Goal: Feedback & Contribution: Leave review/rating

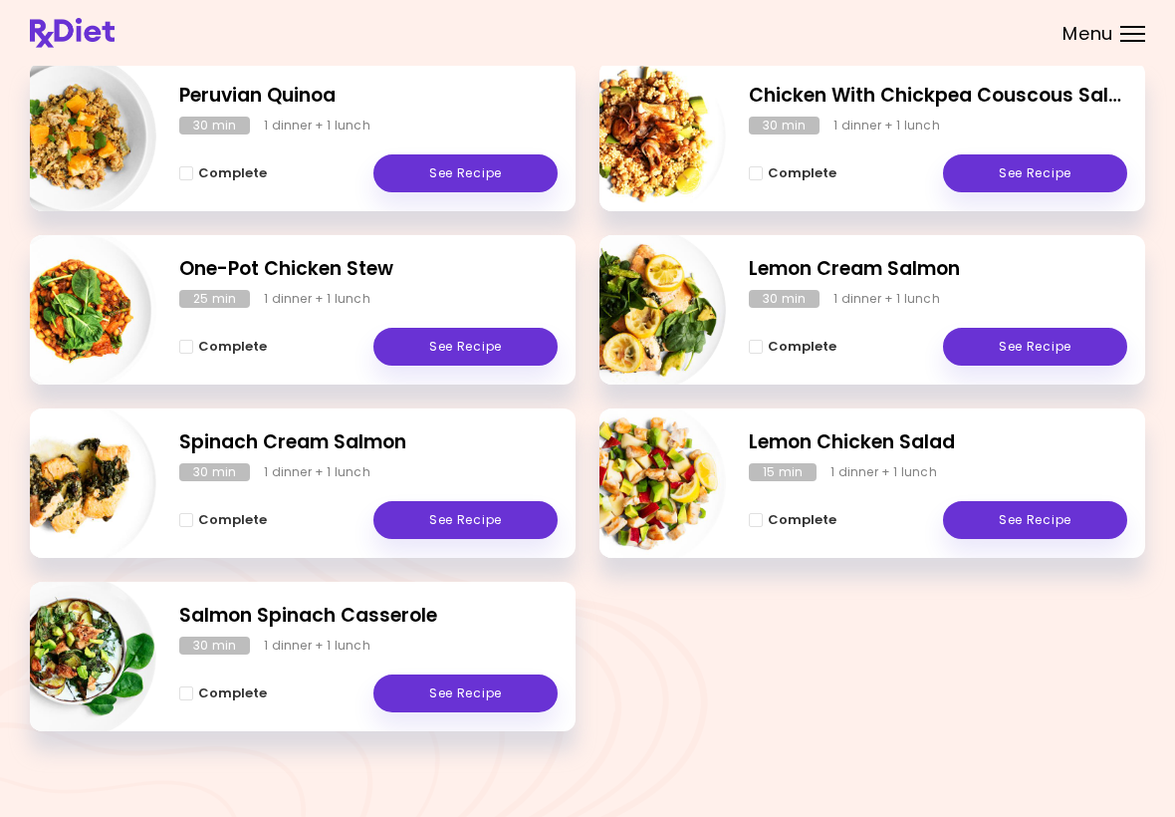
scroll to position [308, 0]
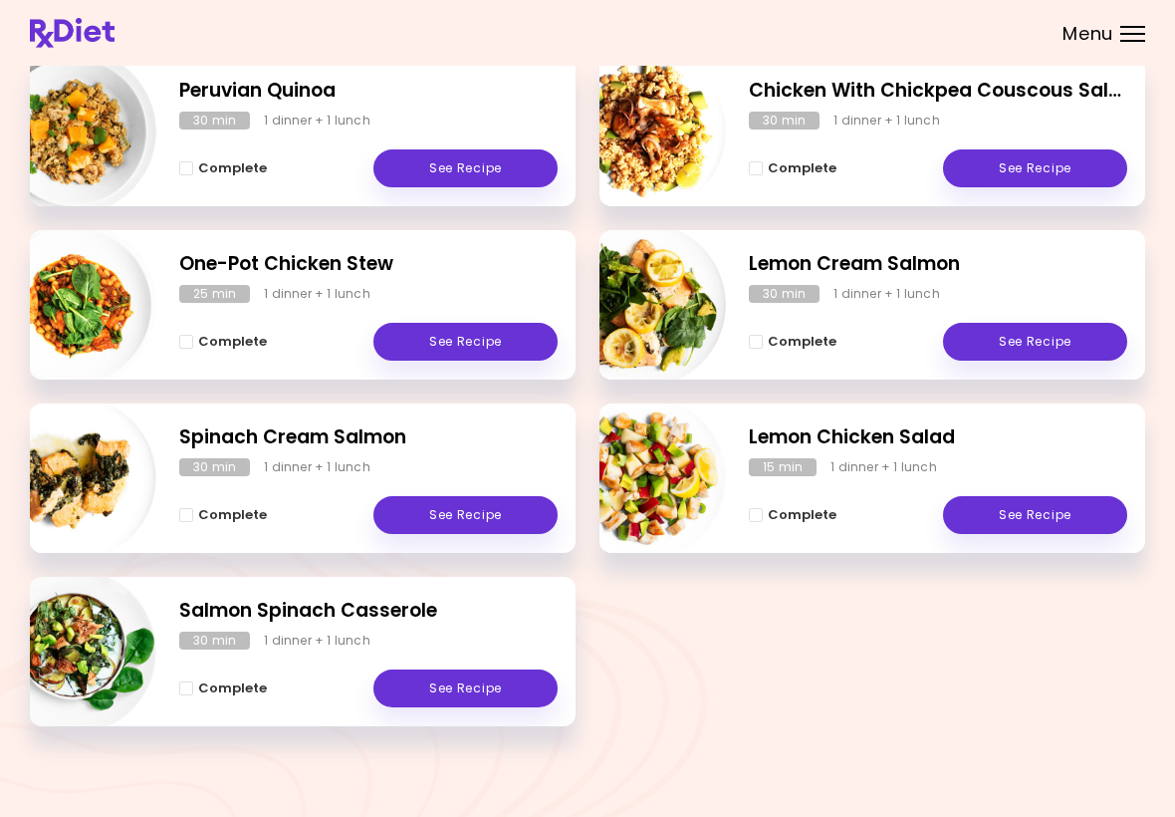
click at [472, 686] on link "See Recipe" at bounding box center [465, 688] width 184 height 38
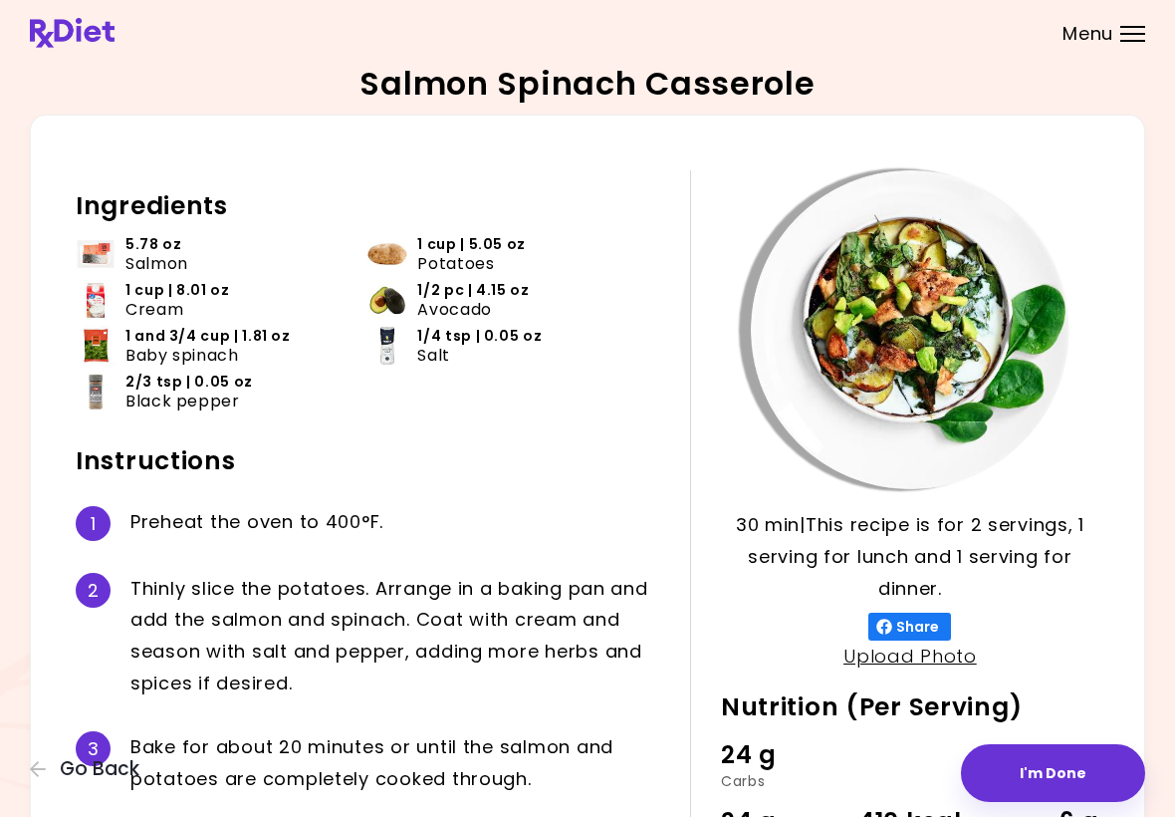
click at [816, 778] on button "I'm Done" at bounding box center [1053, 773] width 184 height 58
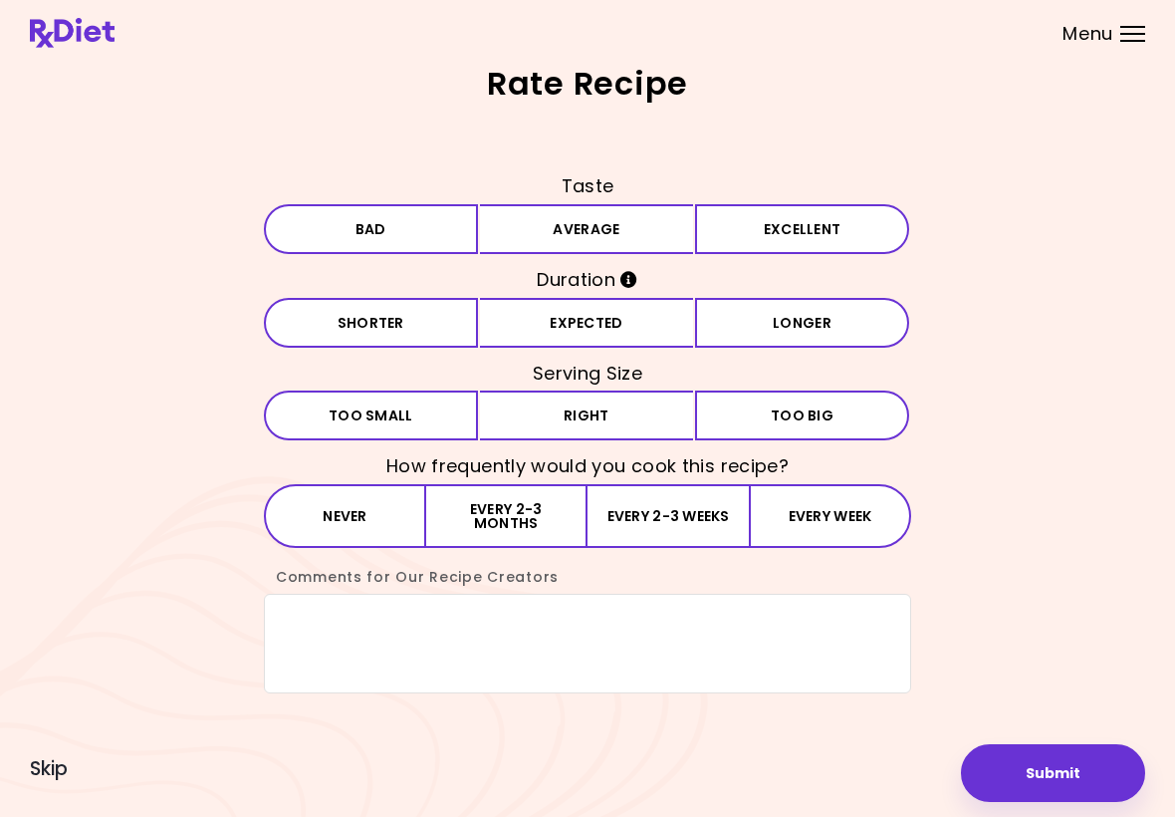
click at [805, 240] on button "Excellent" at bounding box center [802, 229] width 214 height 50
click at [611, 323] on button "Expected" at bounding box center [587, 323] width 214 height 50
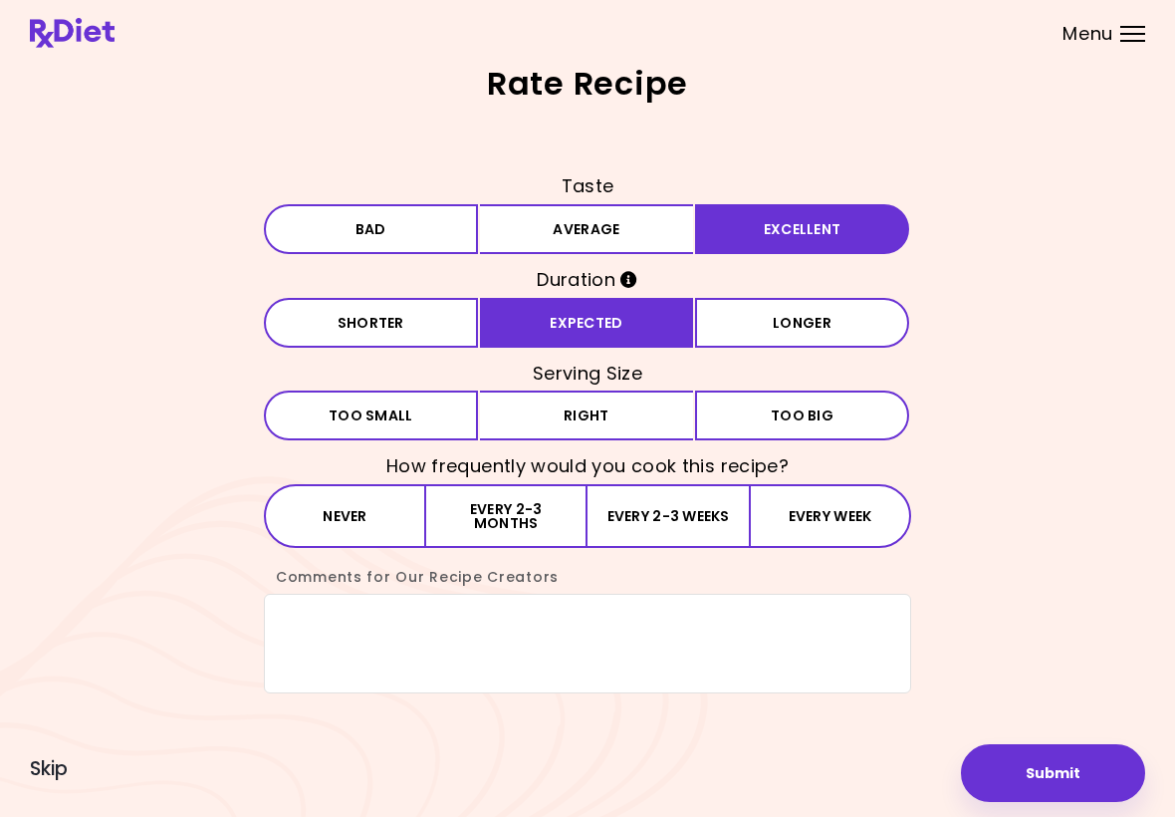
click at [599, 423] on button "Right" at bounding box center [587, 415] width 214 height 50
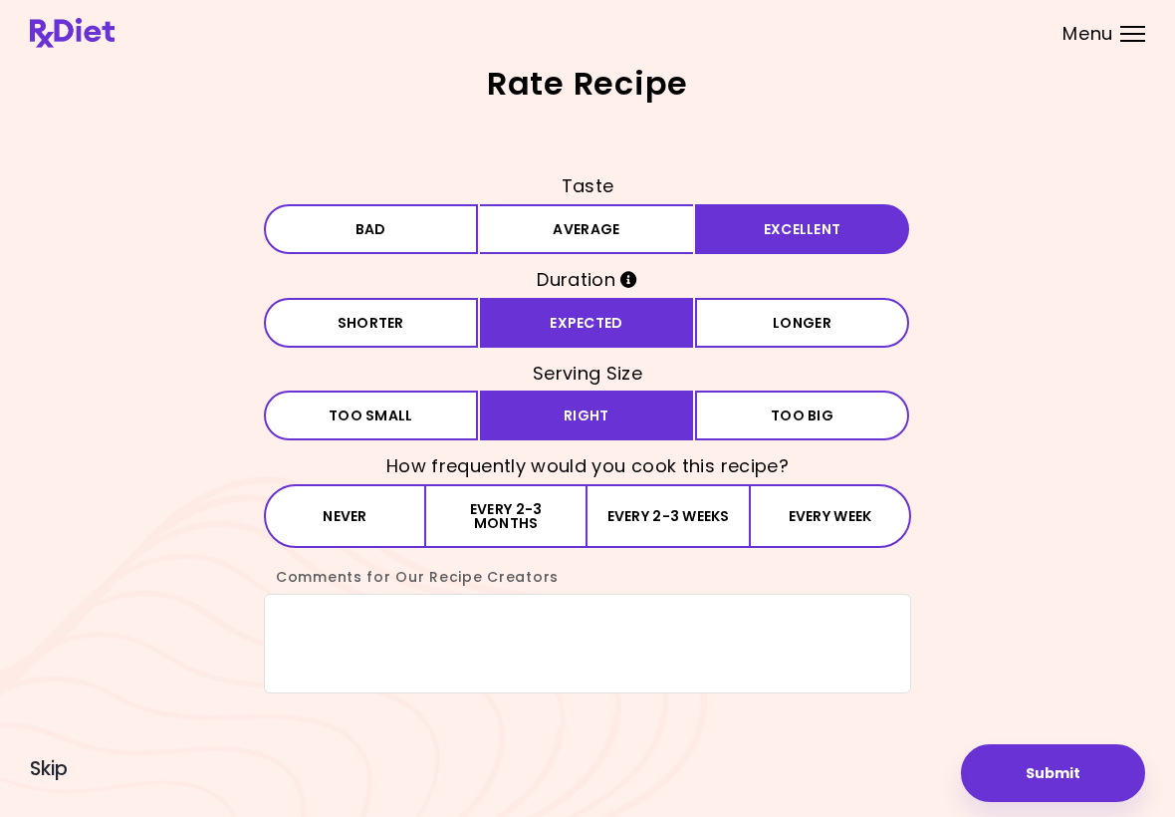
click at [630, 531] on button "Every 2-3 weeks" at bounding box center [667, 516] width 161 height 64
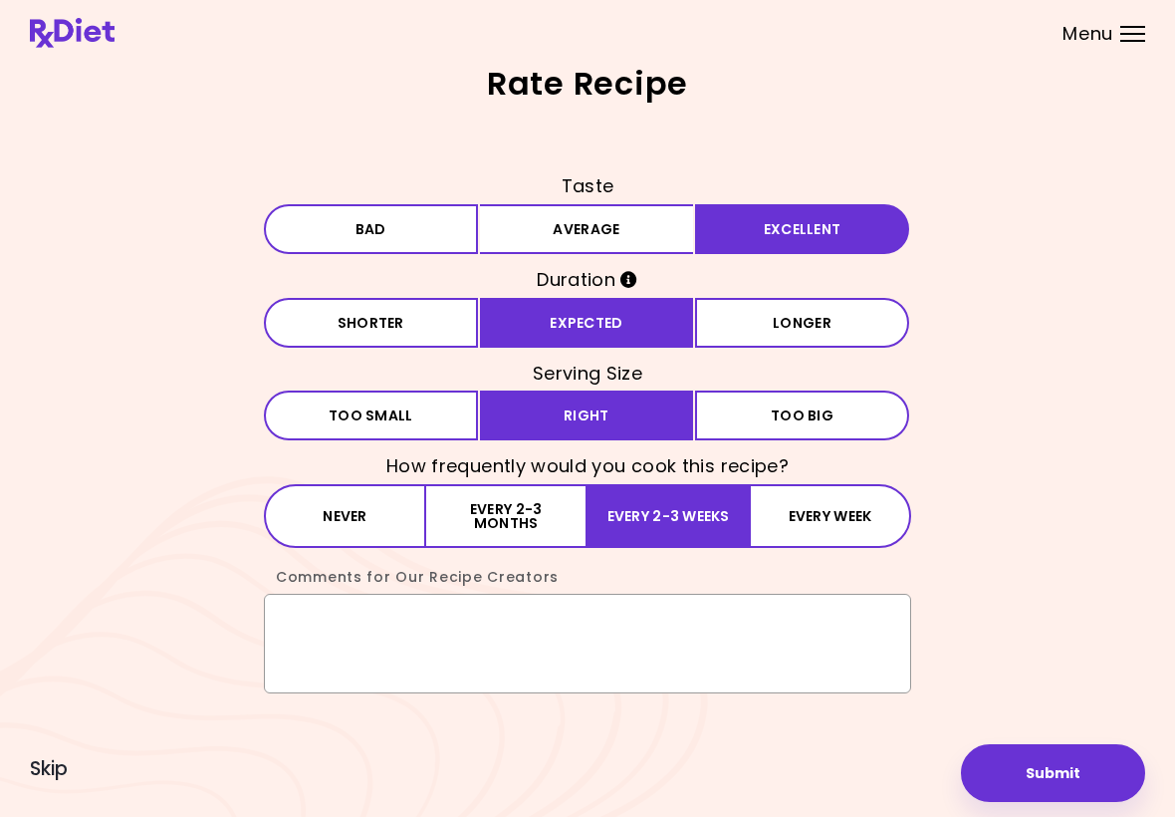
click at [306, 639] on textarea "Comments for Our Recipe Creators" at bounding box center [587, 643] width 647 height 100
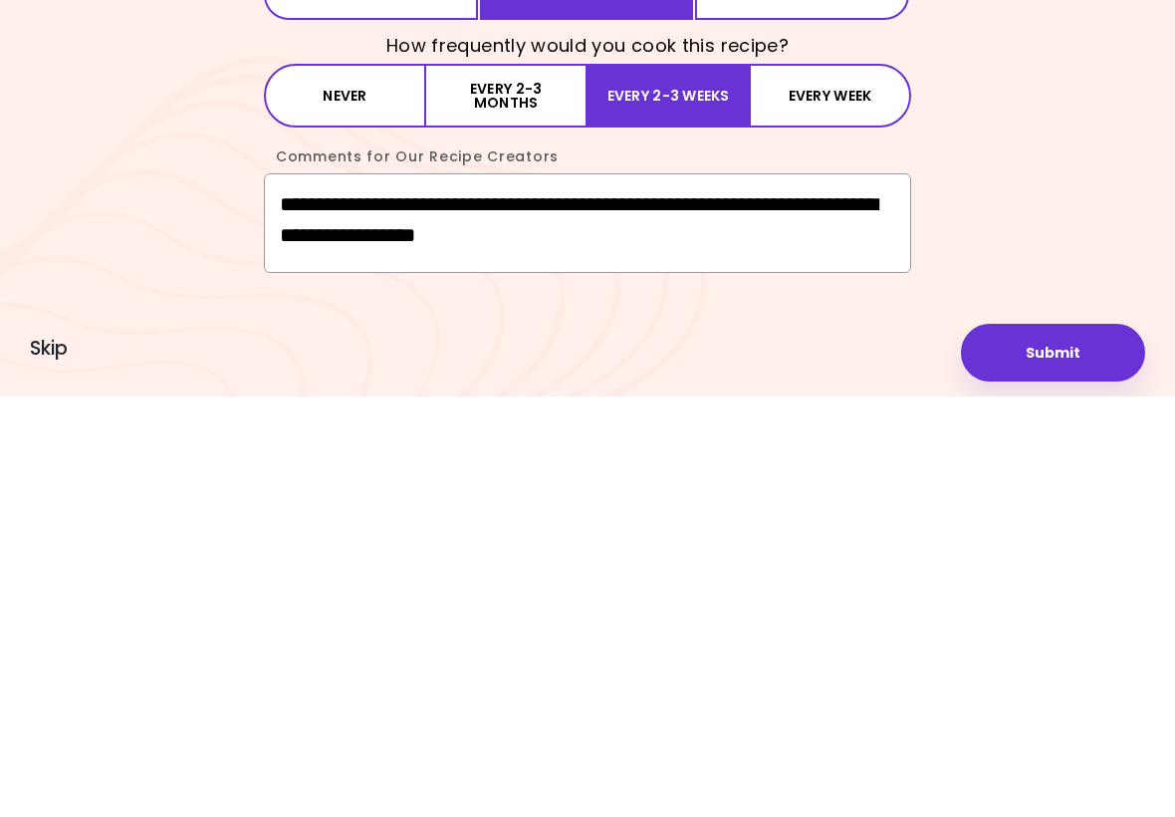
type textarea "**********"
click at [816, 744] on button "Submit" at bounding box center [1053, 773] width 184 height 58
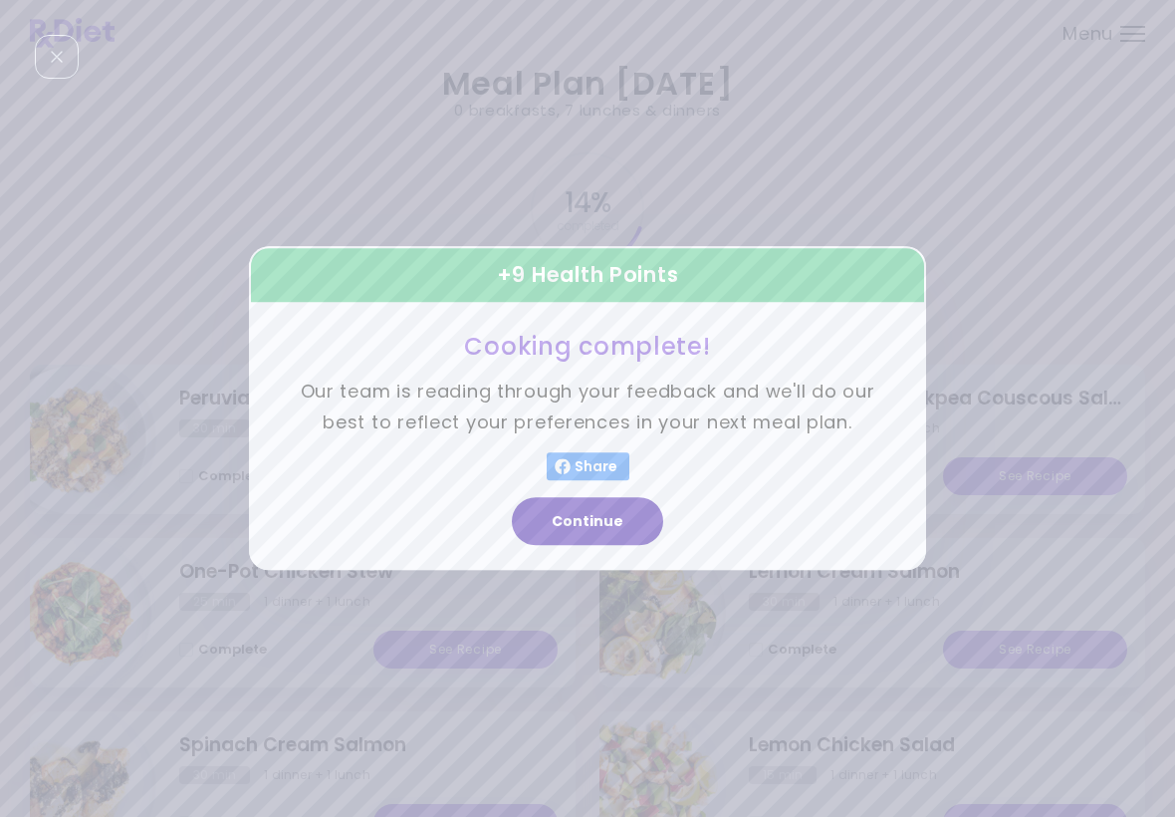
click at [600, 528] on button "Continue" at bounding box center [587, 522] width 151 height 48
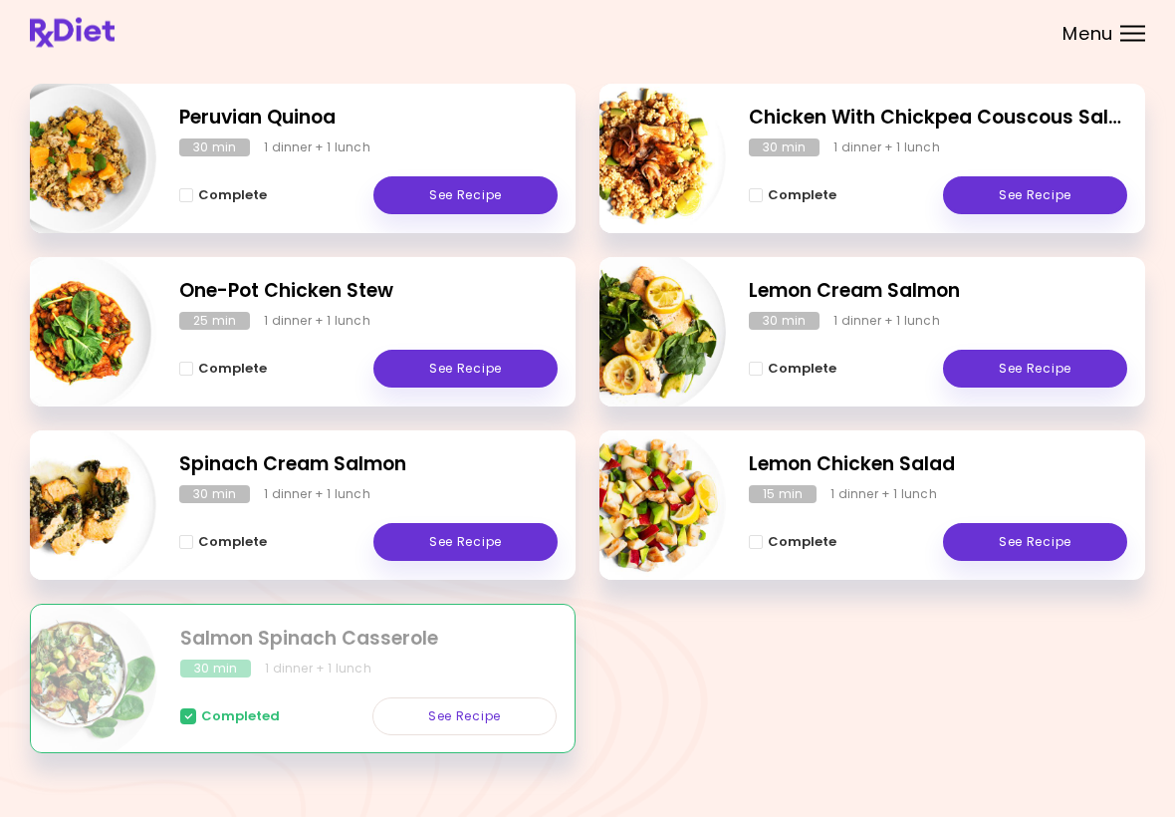
scroll to position [281, 0]
click at [816, 368] on link "See Recipe" at bounding box center [1035, 369] width 184 height 38
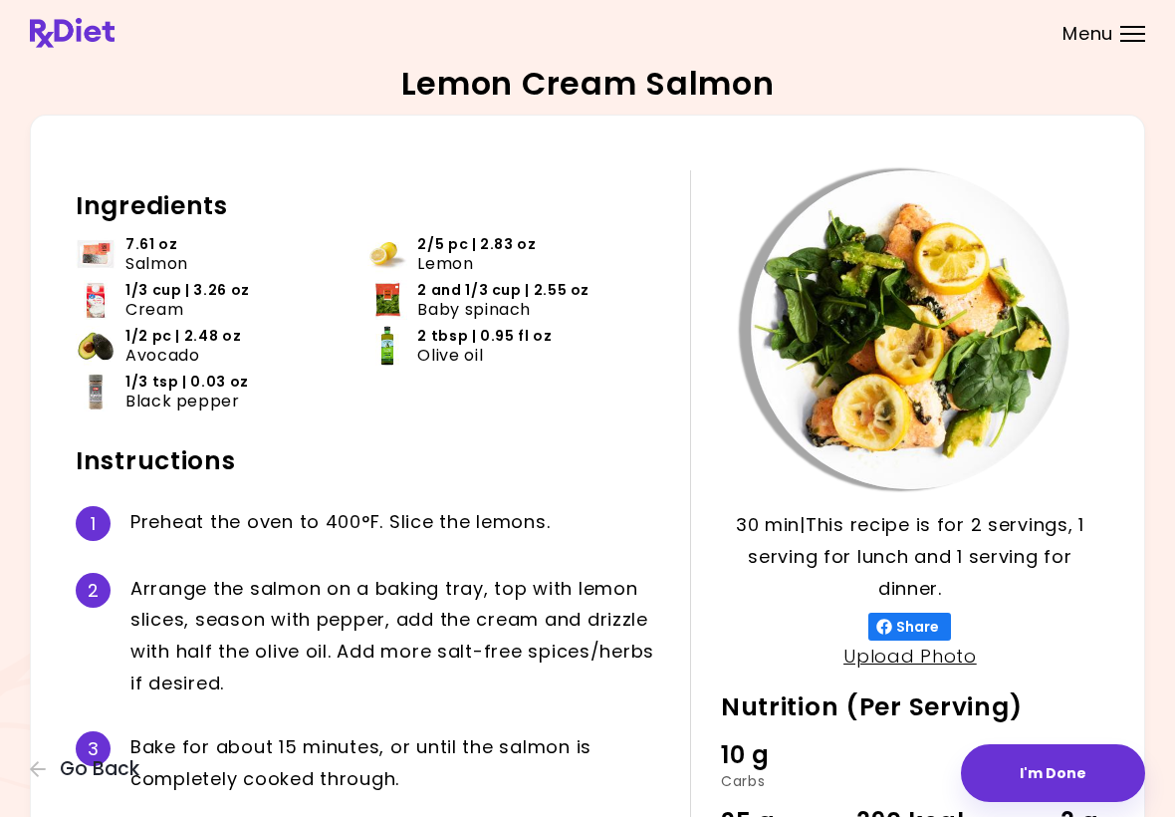
click at [816, 777] on button "I'm Done" at bounding box center [1053, 773] width 184 height 58
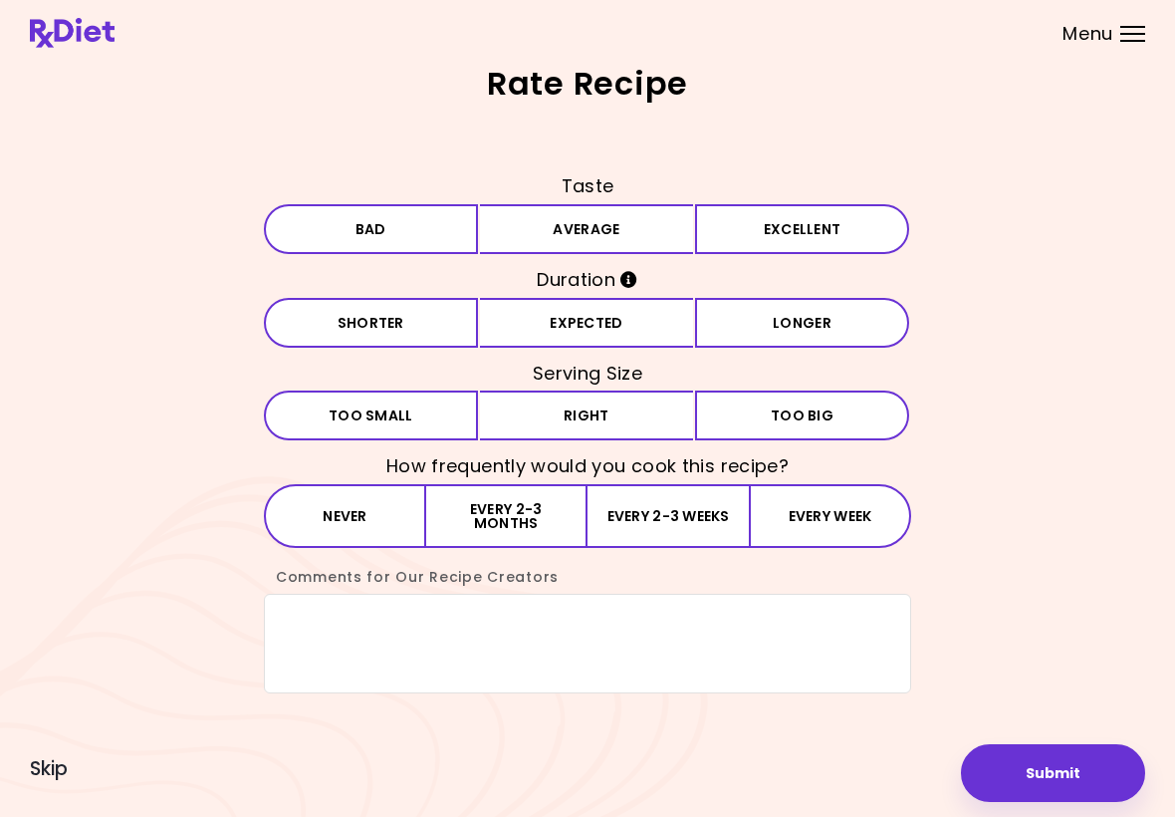
click at [816, 241] on button "Excellent" at bounding box center [802, 229] width 214 height 50
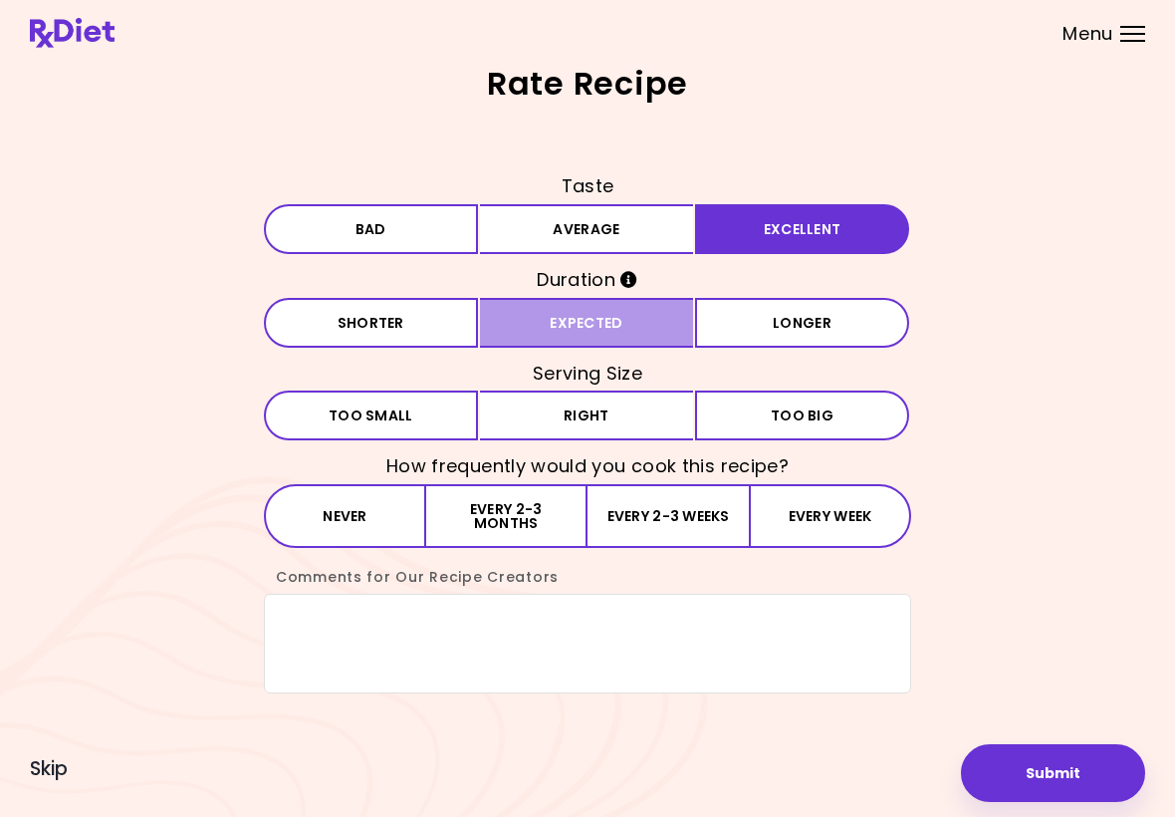
click at [606, 330] on button "Expected" at bounding box center [587, 323] width 214 height 50
click at [591, 429] on button "Right" at bounding box center [587, 415] width 214 height 50
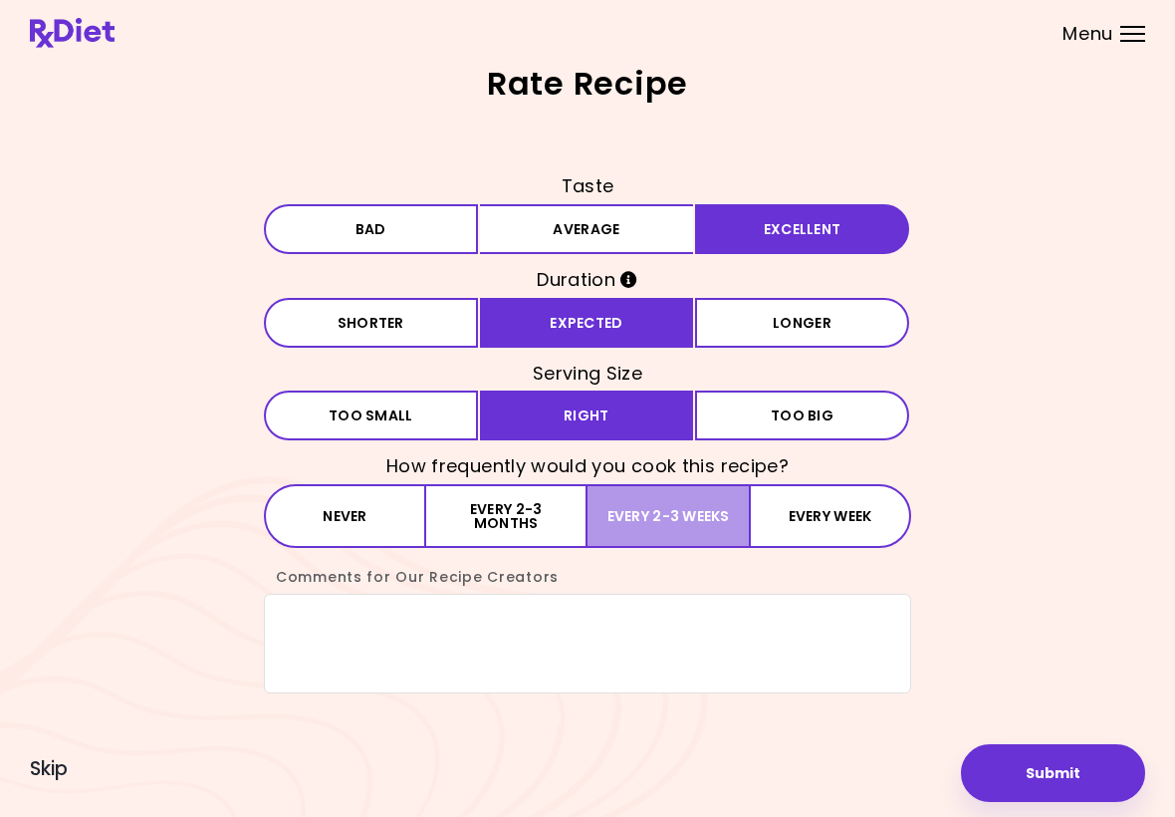
click at [684, 518] on button "Every 2-3 weeks" at bounding box center [667, 516] width 161 height 64
click at [321, 618] on textarea "Comments for Our Recipe Creators" at bounding box center [587, 643] width 647 height 100
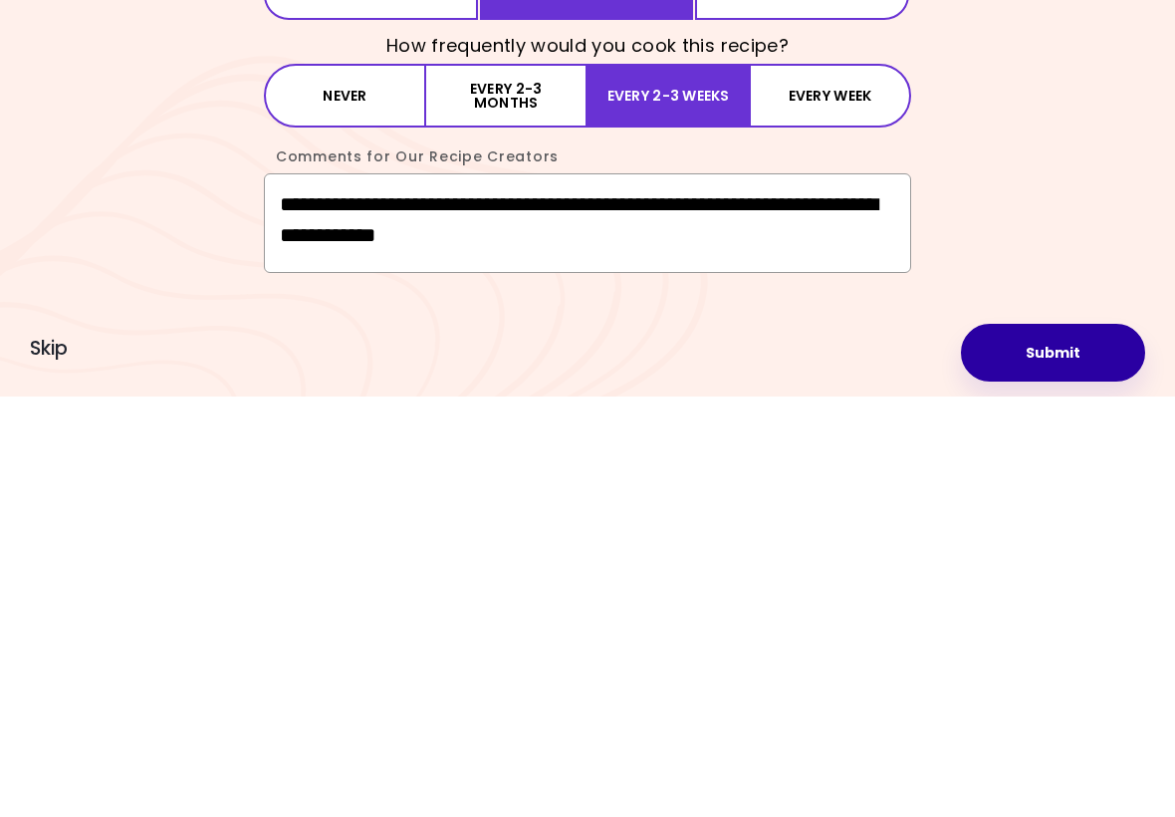
type textarea "**********"
click at [816, 744] on button "Submit" at bounding box center [1053, 773] width 184 height 58
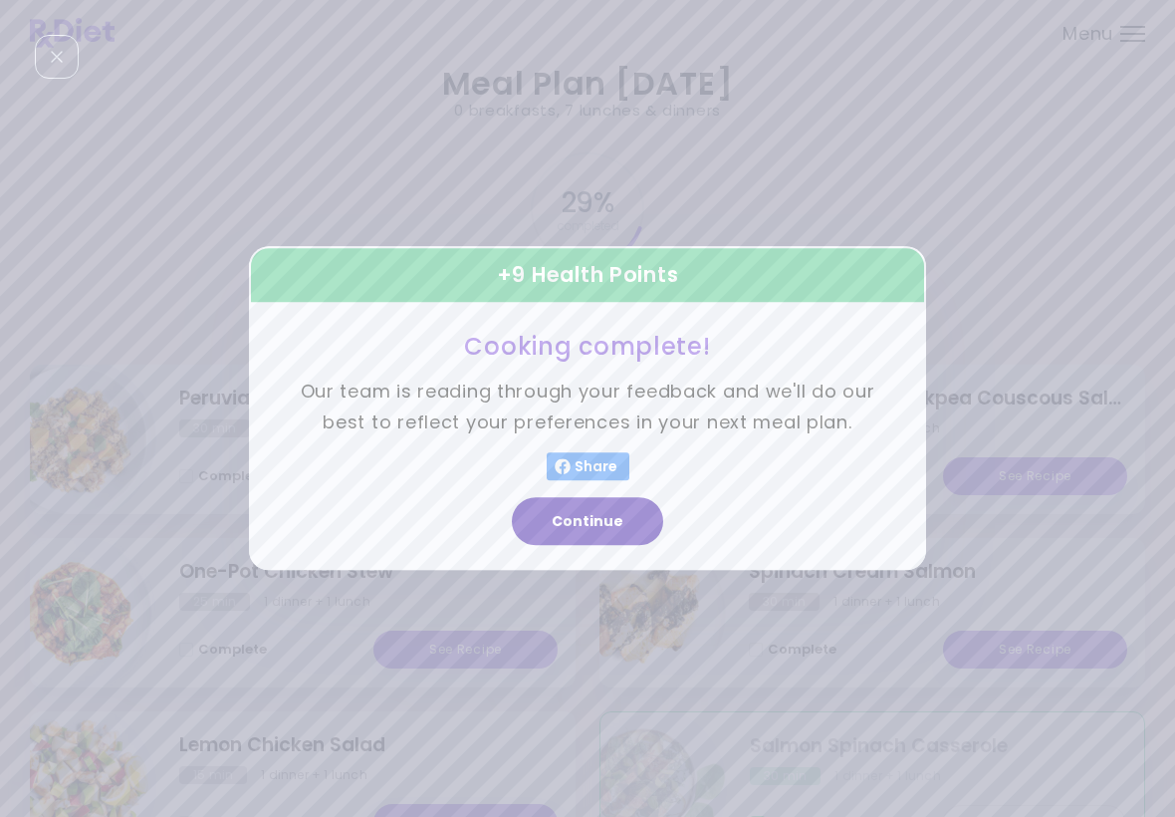
click at [605, 527] on button "Continue" at bounding box center [587, 522] width 151 height 48
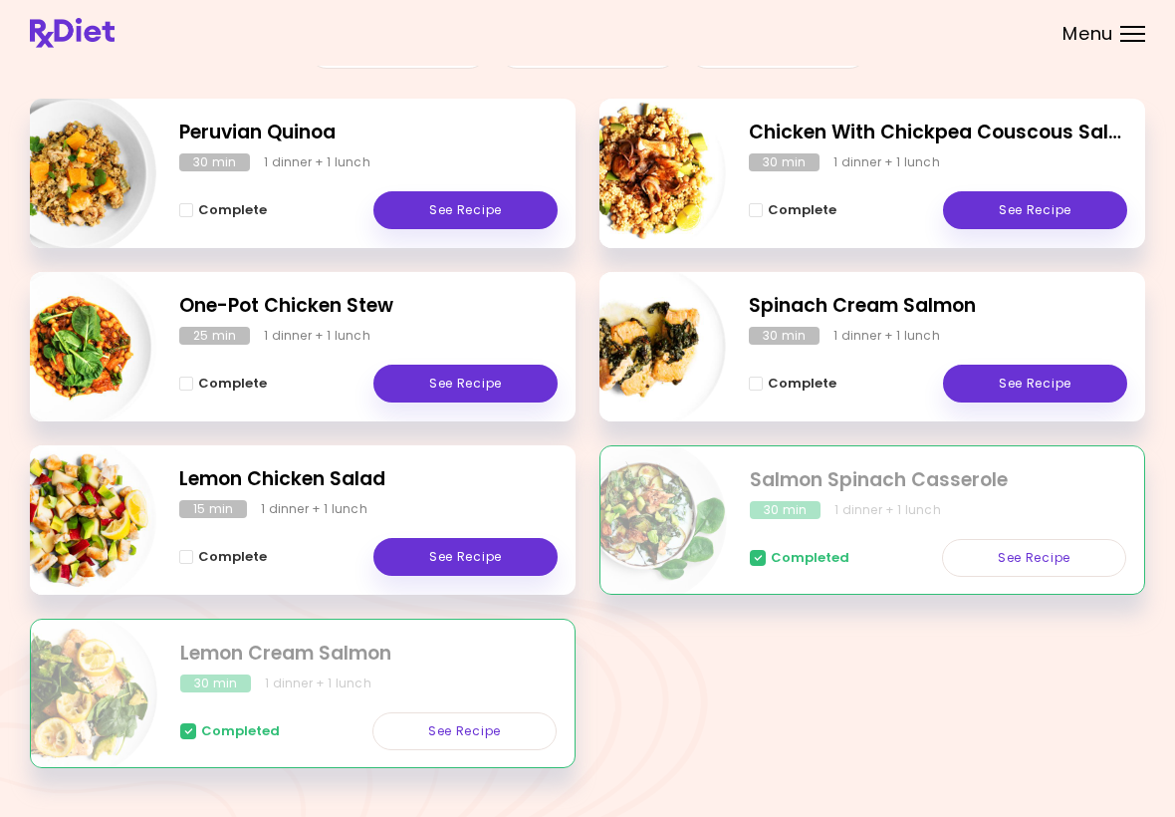
scroll to position [265, 0]
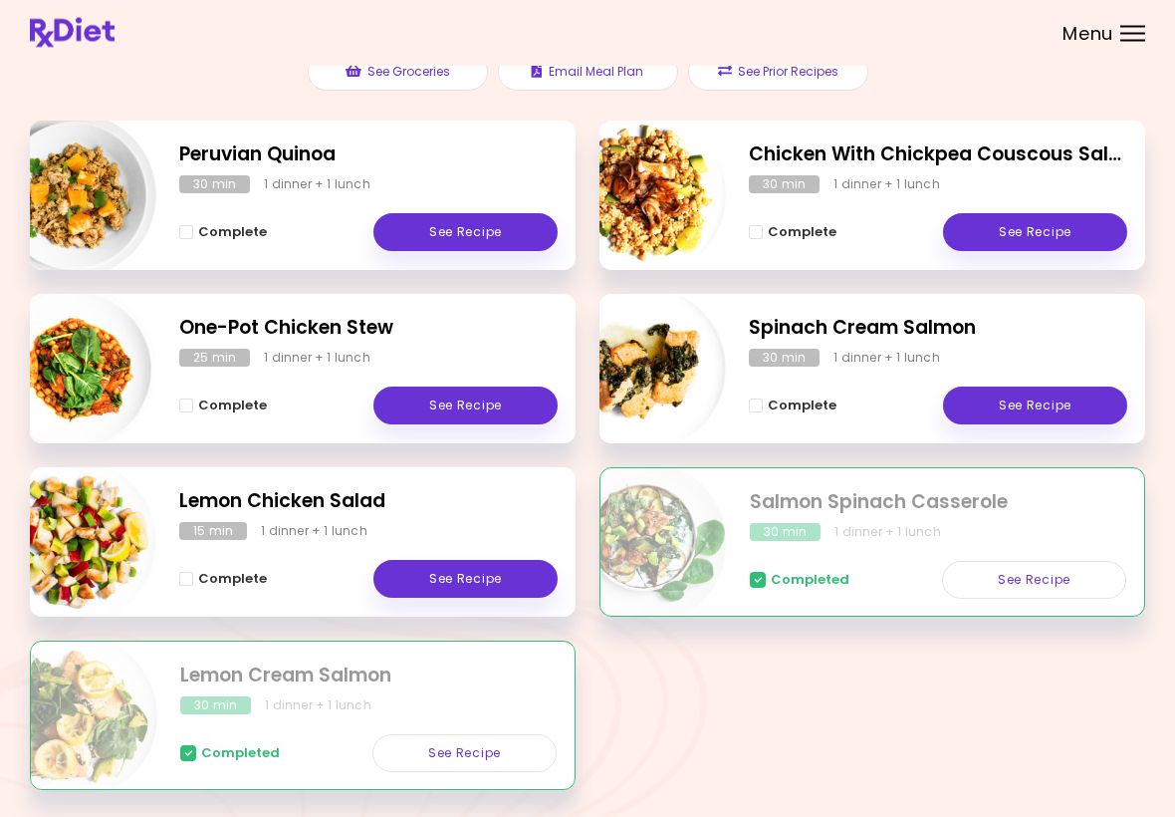
click at [816, 586] on link "See Recipe" at bounding box center [1034, 581] width 184 height 38
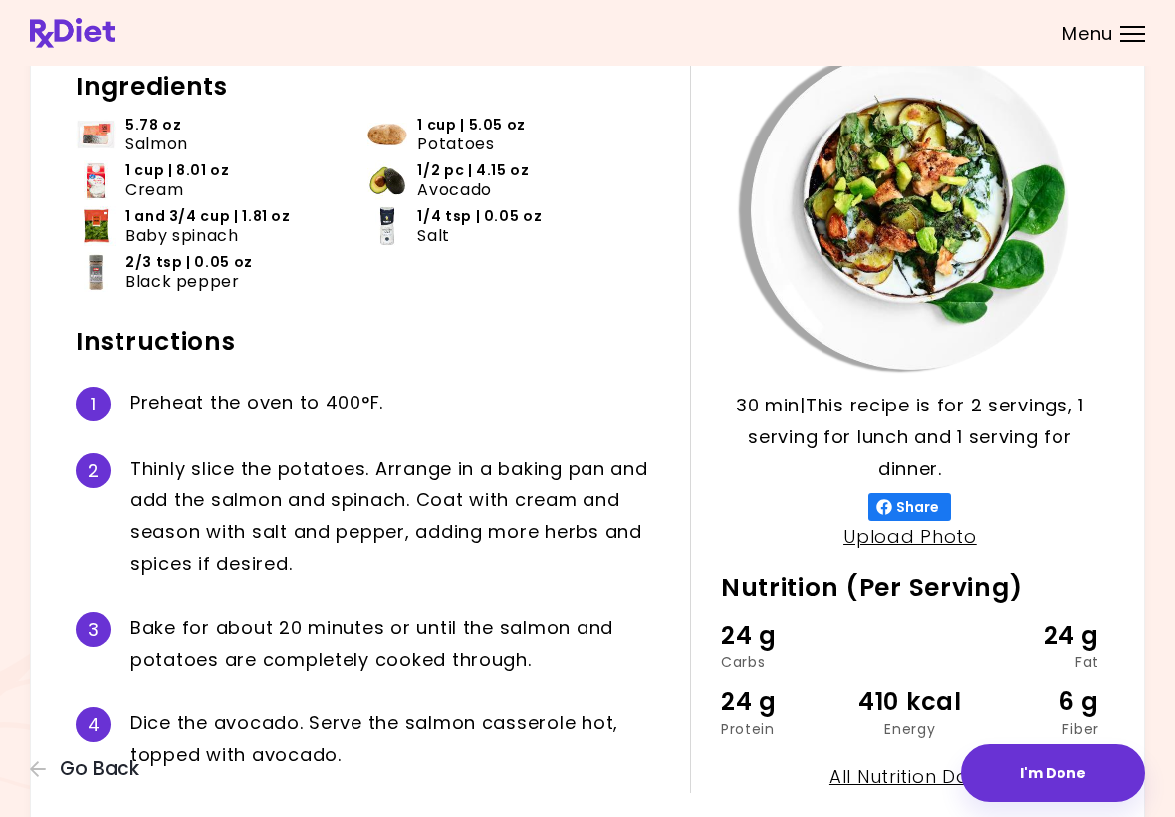
scroll to position [118, 0]
click at [627, 692] on div "4 D i c e t h e a v o c a d o . S e r v e t h e s a l m o n c a s s e r o l e h…" at bounding box center [368, 740] width 584 height 96
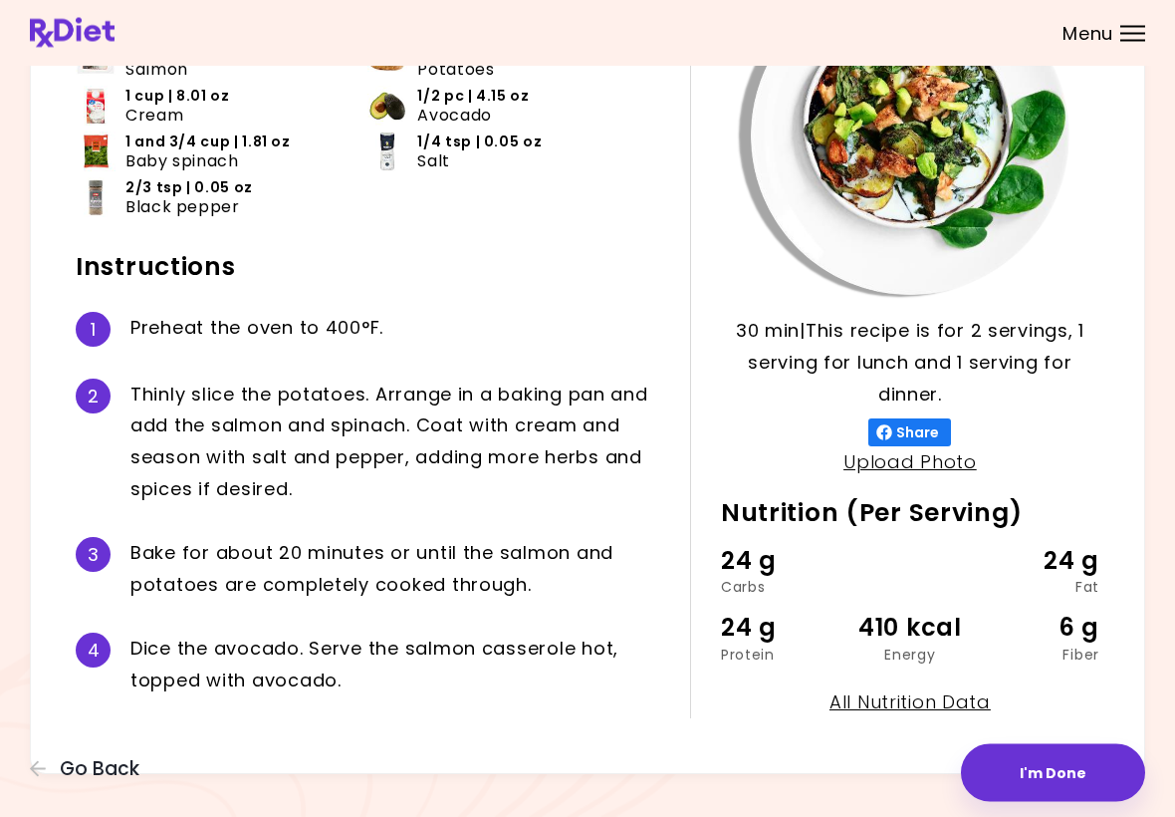
scroll to position [212, 0]
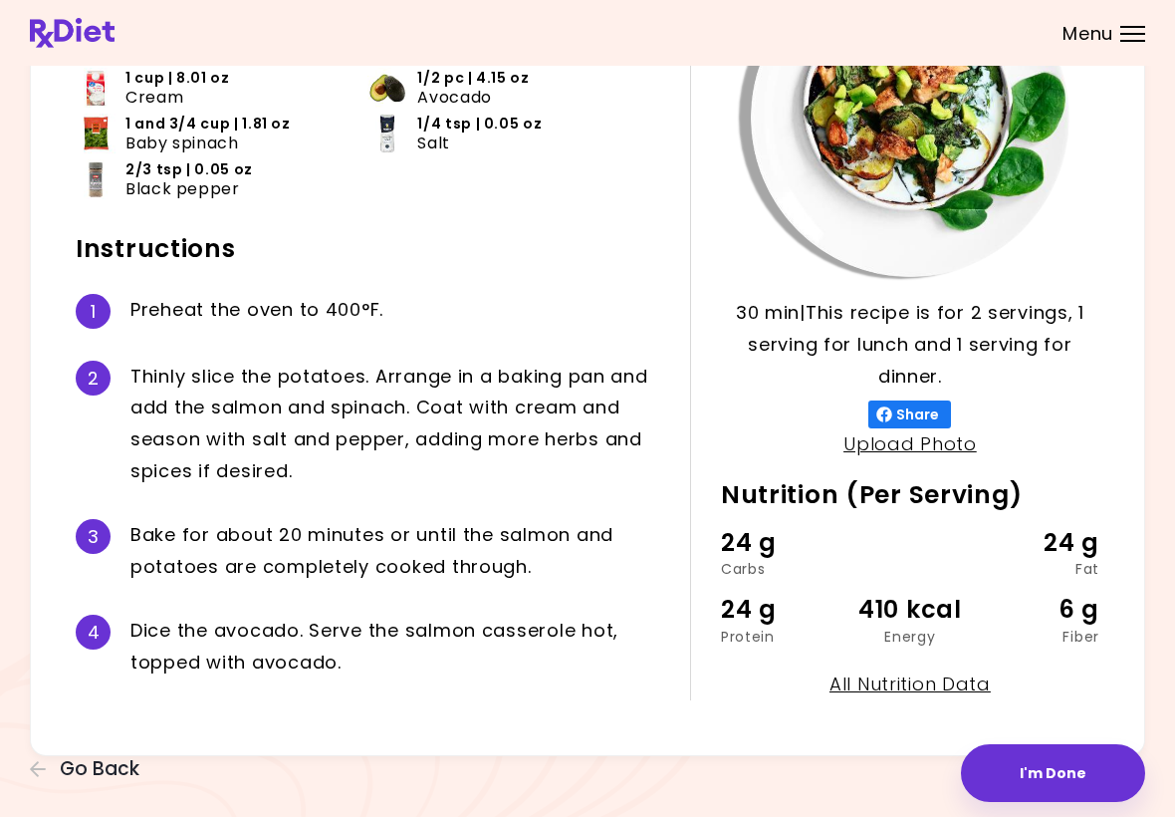
click at [111, 775] on span "Go Back" at bounding box center [100, 769] width 80 height 22
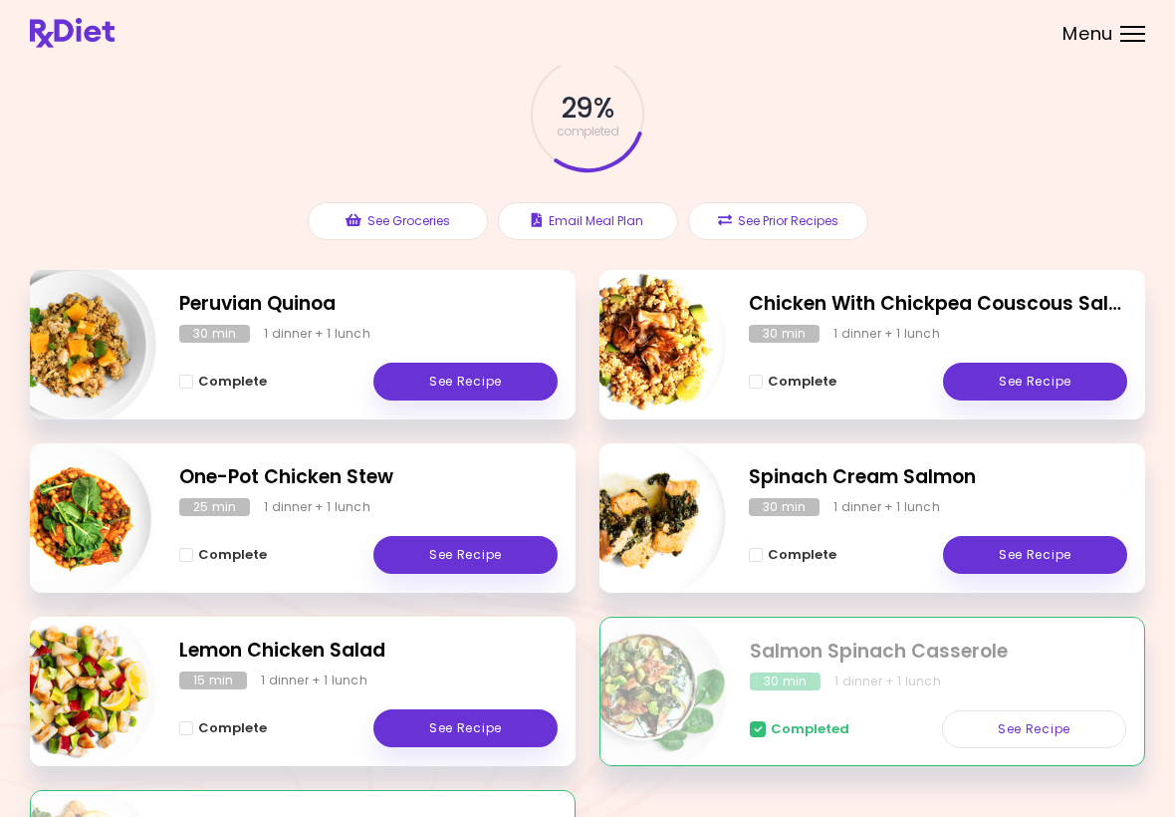
scroll to position [113, 0]
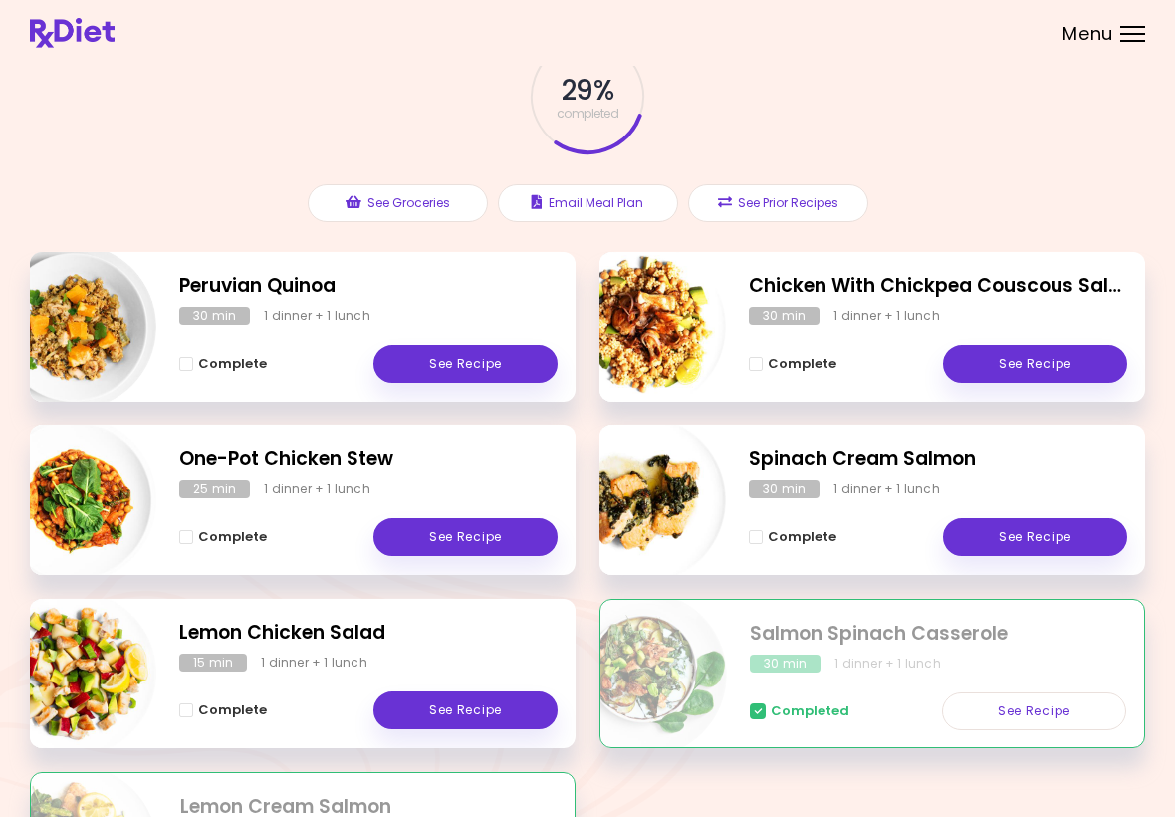
click at [488, 537] on link "See Recipe" at bounding box center [465, 537] width 184 height 38
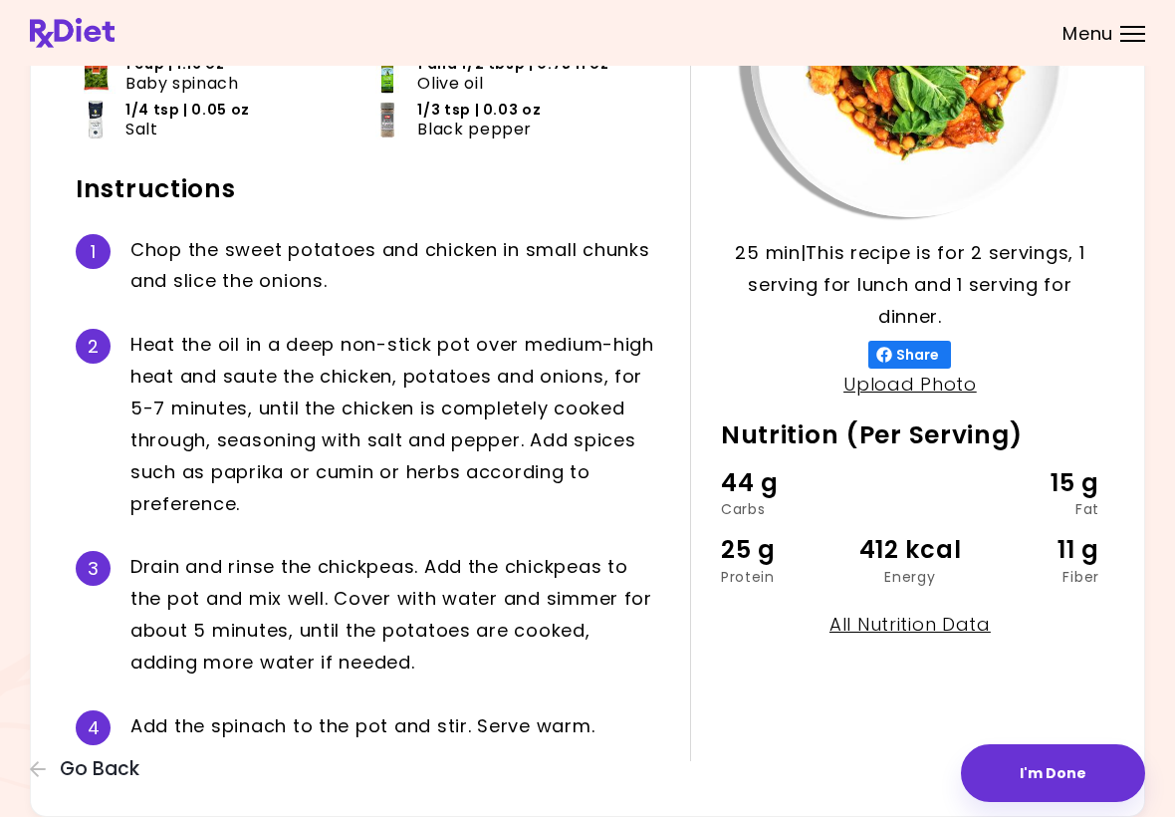
scroll to position [327, 0]
